Goal: Task Accomplishment & Management: Use online tool/utility

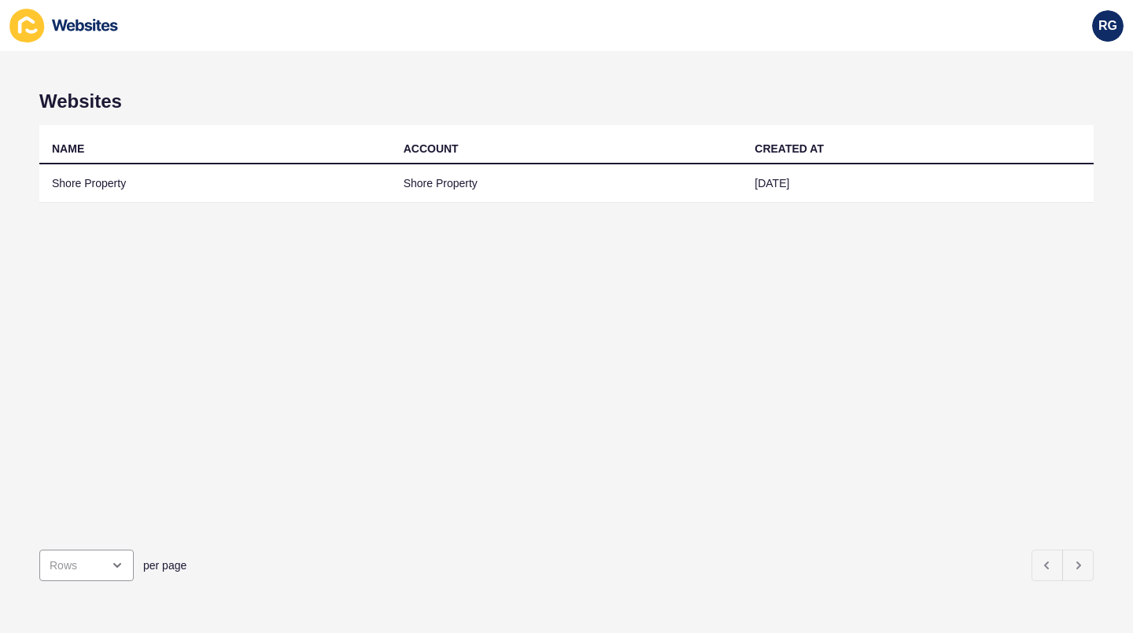
click at [153, 189] on td "Shore Property" at bounding box center [215, 183] width 352 height 39
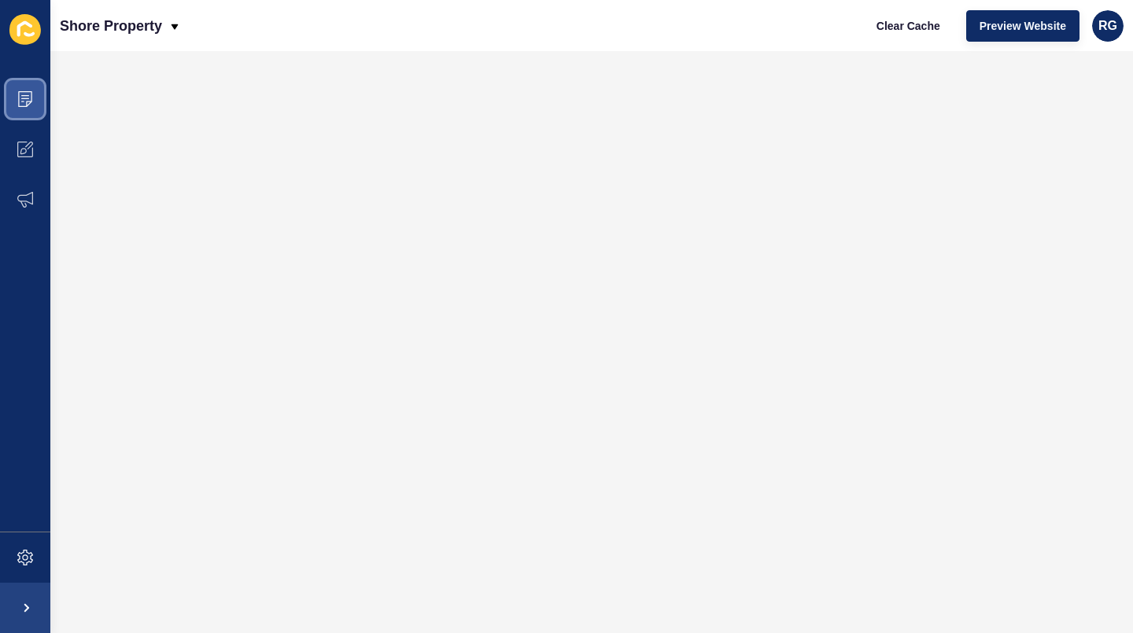
click at [20, 102] on icon at bounding box center [25, 99] width 16 height 16
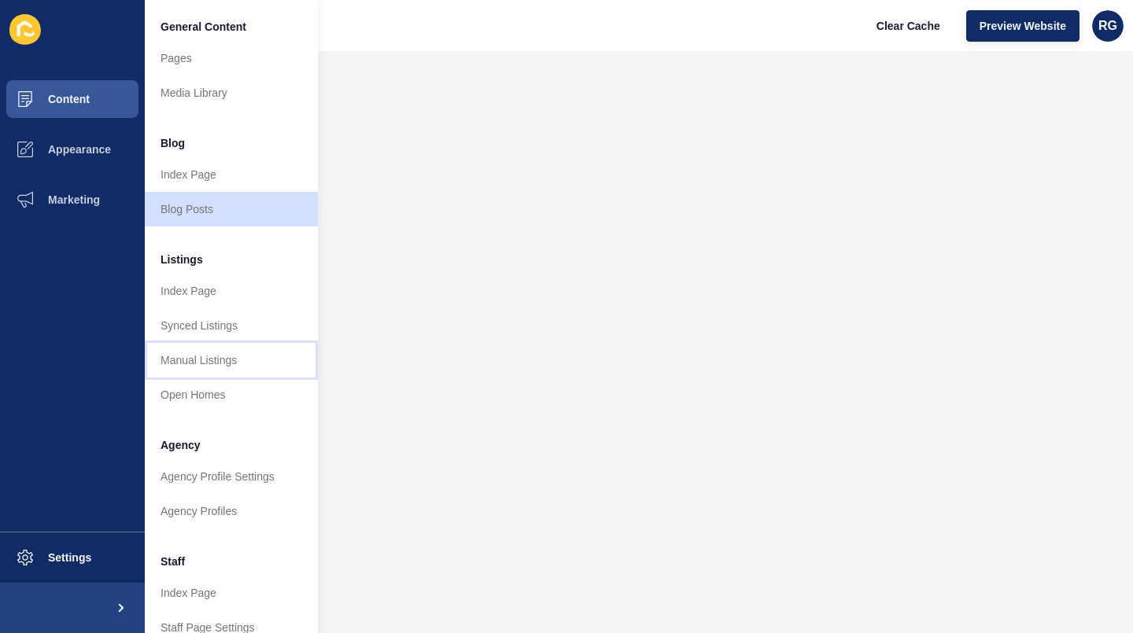
click at [211, 357] on link "Manual Listings" at bounding box center [231, 360] width 173 height 35
